Goal: Task Accomplishment & Management: Use online tool/utility

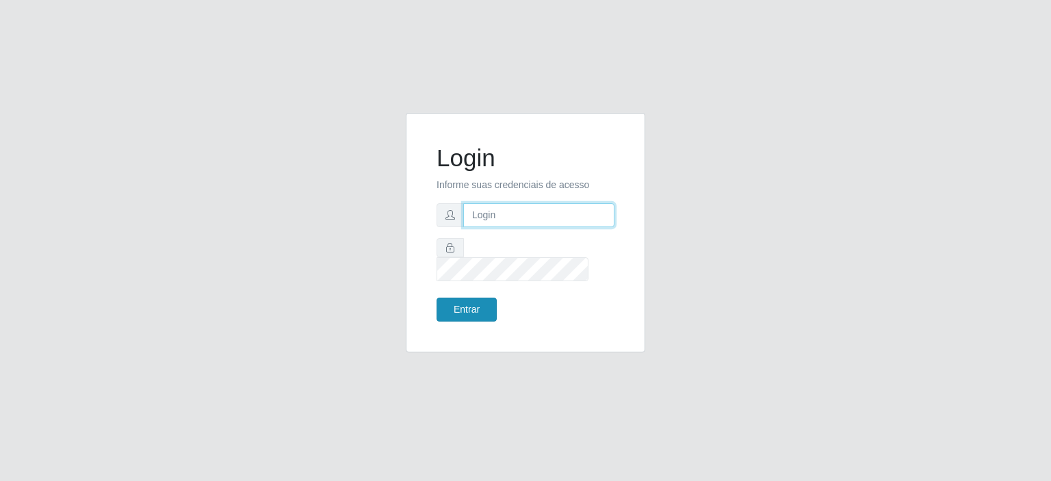
type input "[EMAIL_ADDRESS][DOMAIN_NAME]"
click at [475, 303] on button "Entrar" at bounding box center [466, 310] width 60 height 24
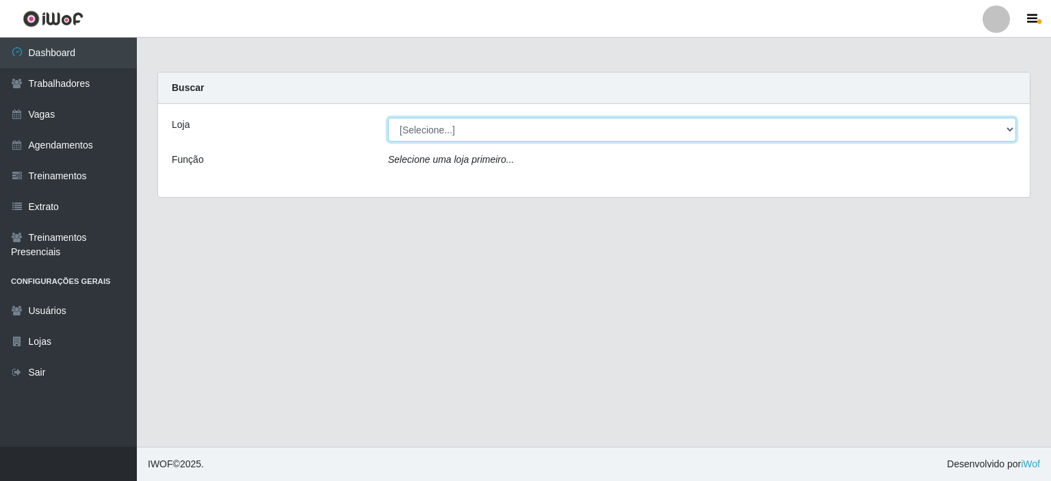
click at [445, 129] on select "[Selecione...] Preço Bom Supermercado" at bounding box center [702, 130] width 628 height 24
select select "387"
click at [388, 118] on select "[Selecione...] Preço Bom Supermercado" at bounding box center [702, 130] width 628 height 24
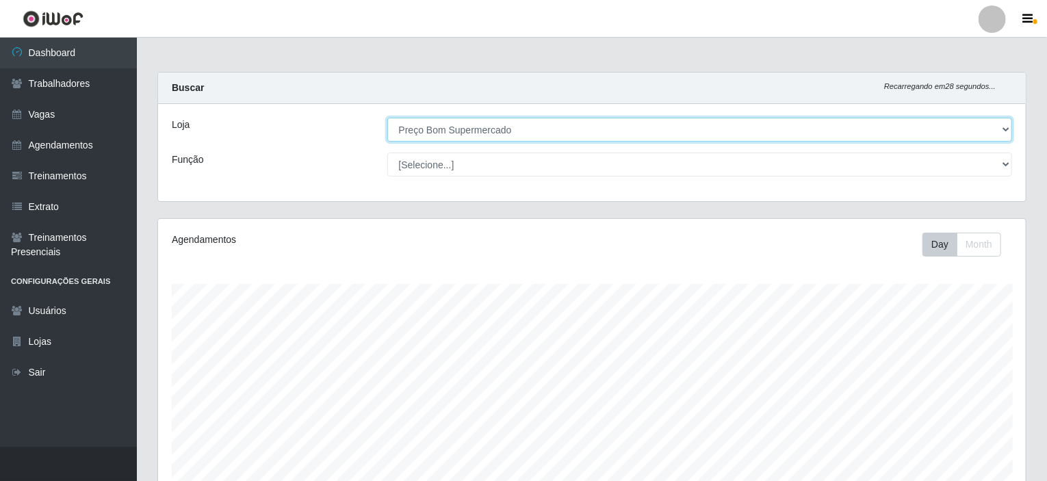
scroll to position [242, 0]
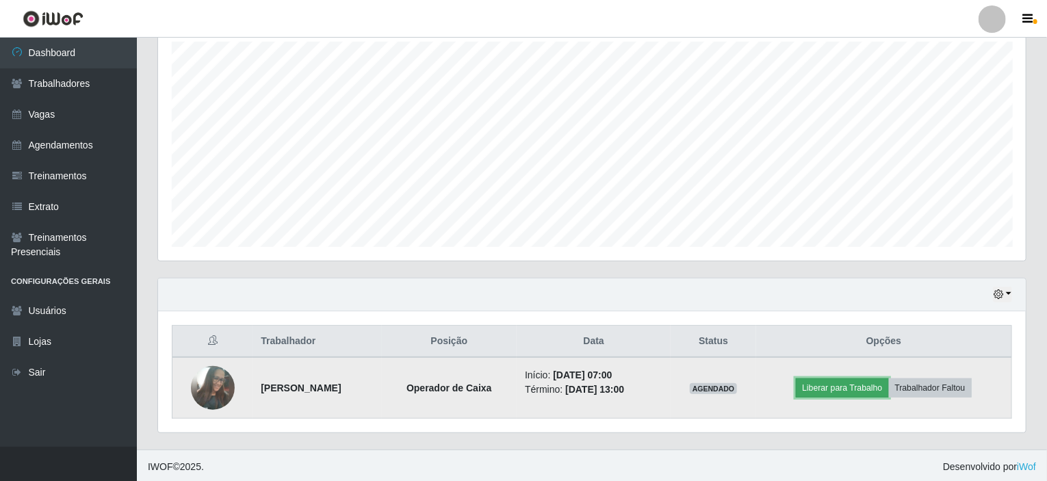
click at [848, 388] on button "Liberar para Trabalho" at bounding box center [842, 387] width 92 height 19
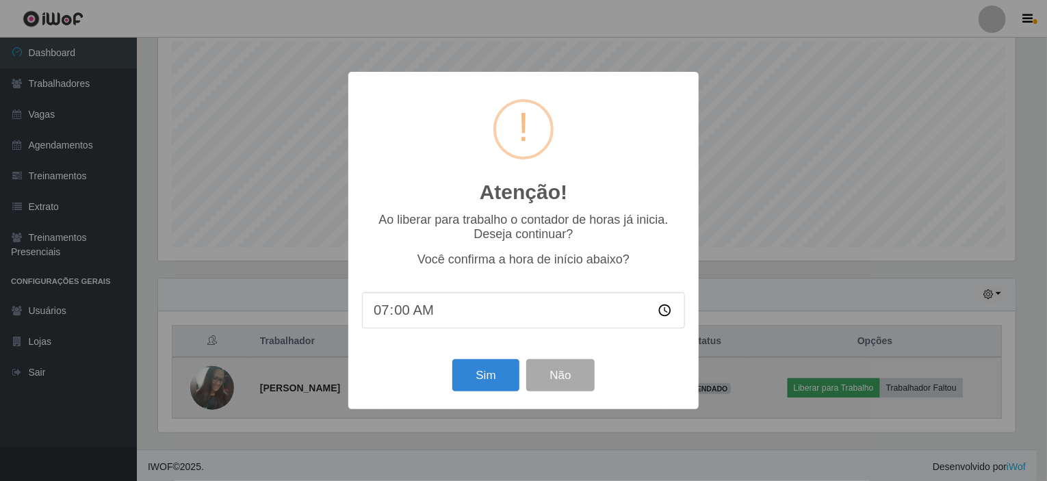
scroll to position [284, 862]
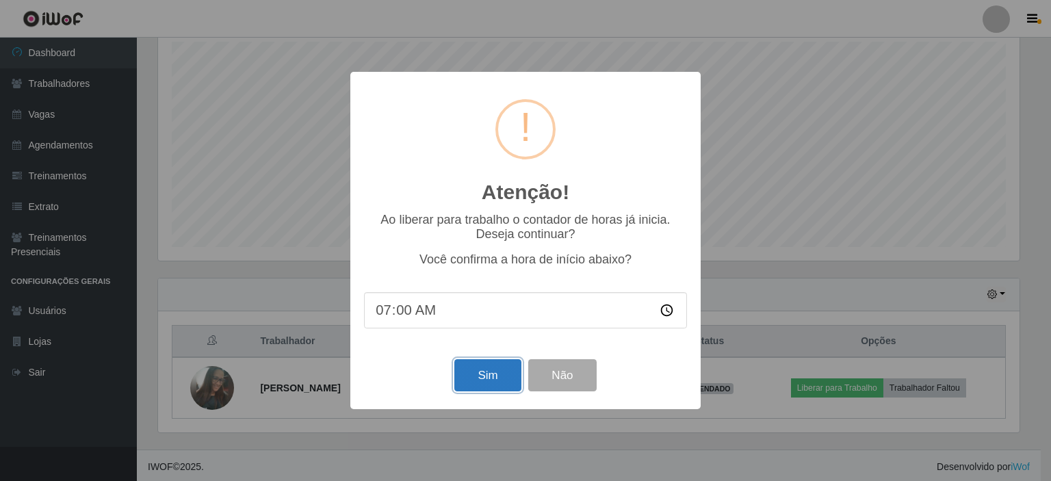
click at [484, 371] on button "Sim" at bounding box center [487, 375] width 66 height 32
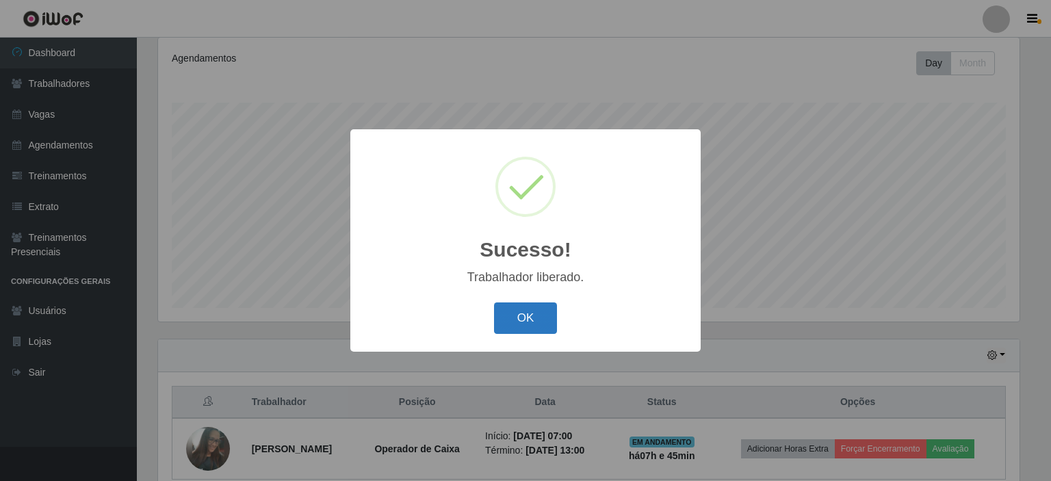
click at [534, 322] on button "OK" at bounding box center [526, 318] width 64 height 32
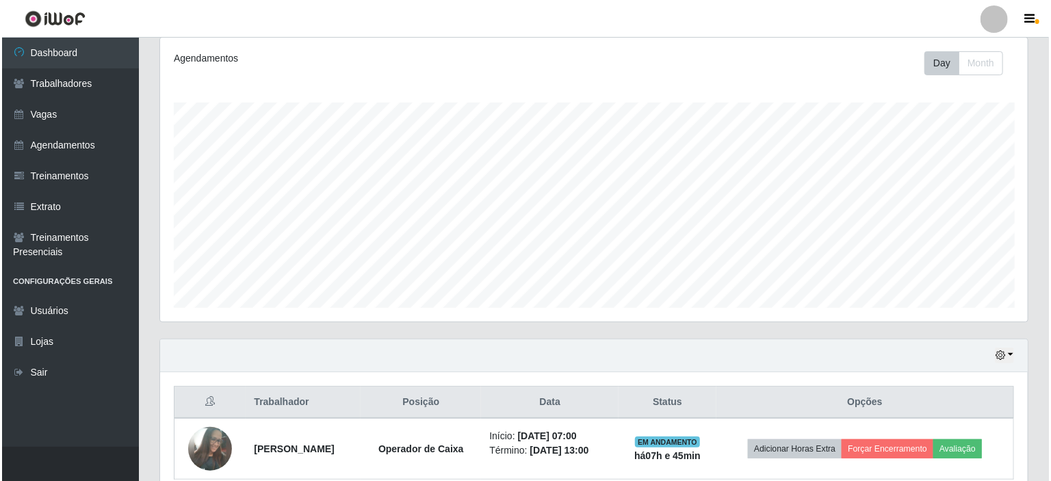
scroll to position [284, 867]
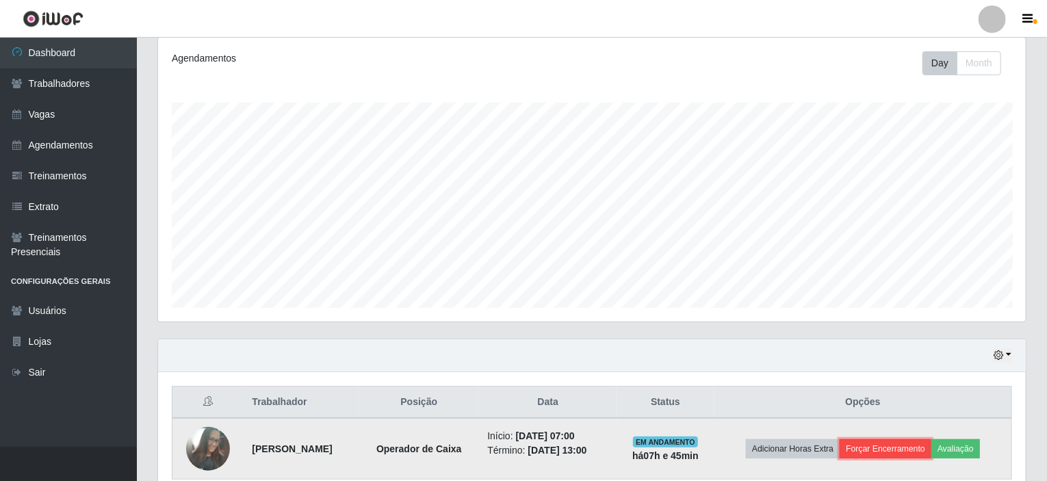
click at [903, 442] on button "Forçar Encerramento" at bounding box center [885, 448] width 92 height 19
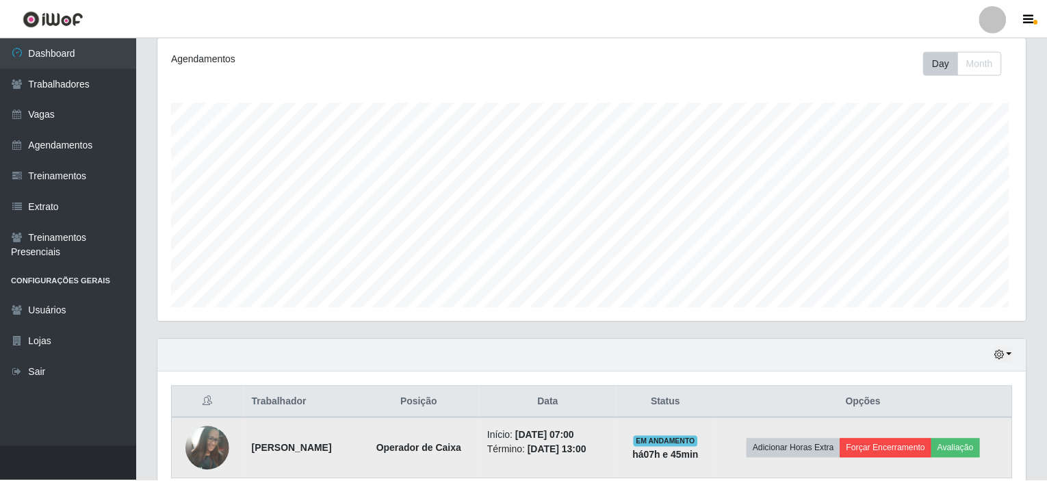
scroll to position [284, 862]
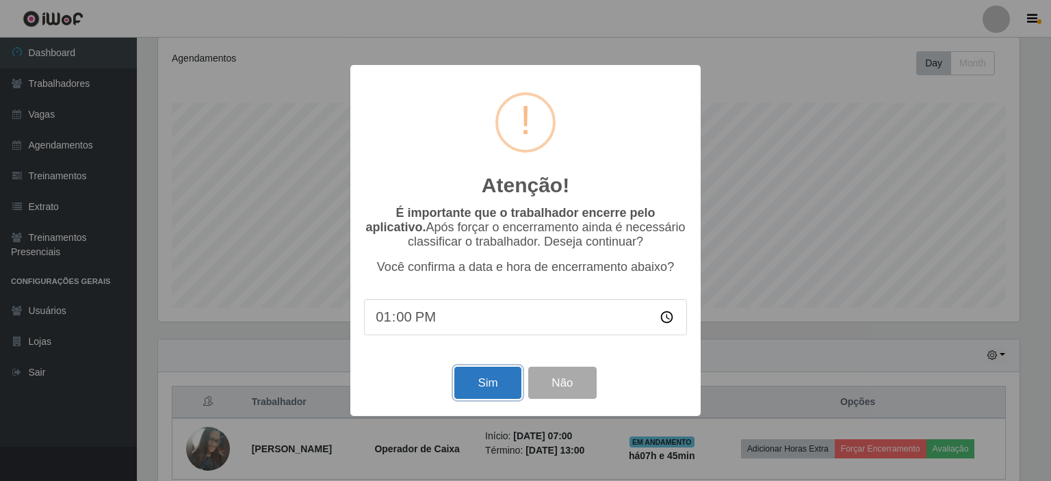
click at [498, 380] on button "Sim" at bounding box center [487, 383] width 66 height 32
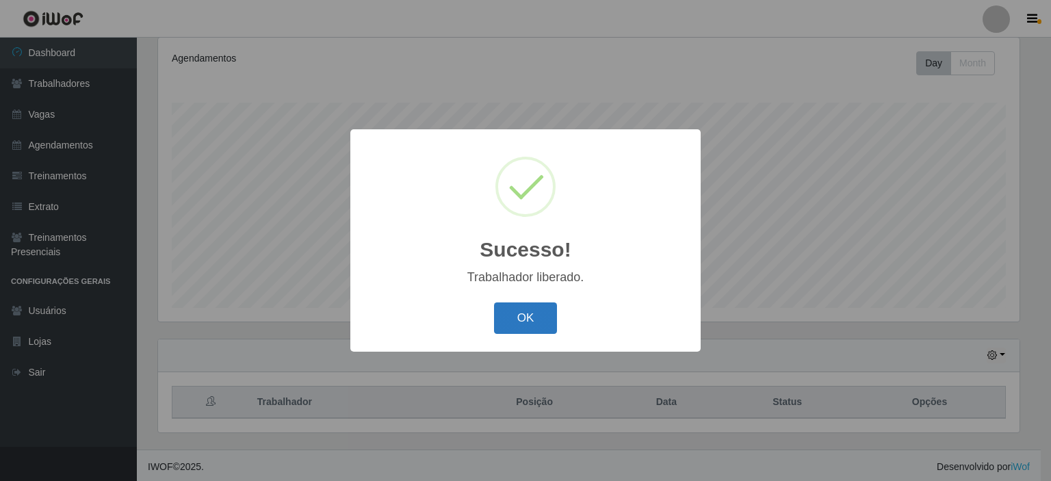
click at [525, 311] on button "OK" at bounding box center [526, 318] width 64 height 32
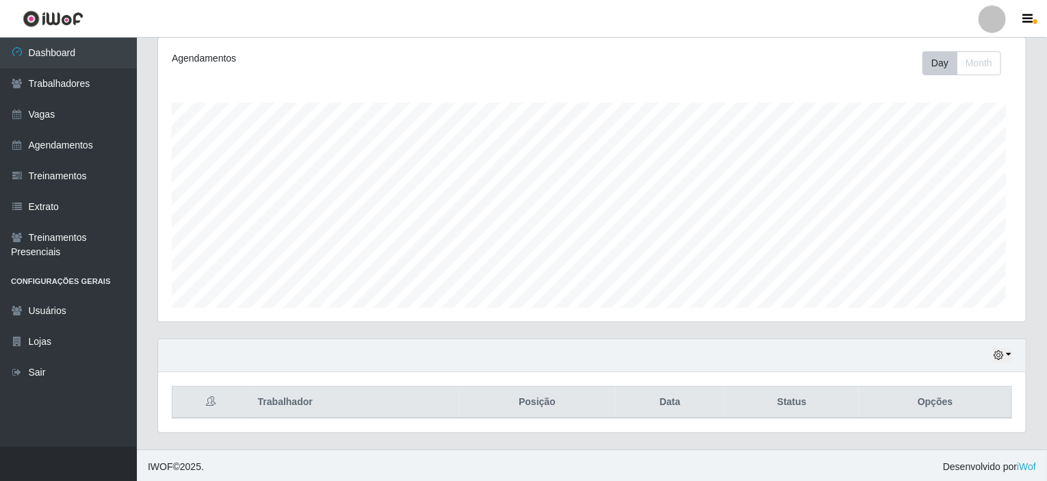
scroll to position [284, 867]
